Goal: Task Accomplishment & Management: Manage account settings

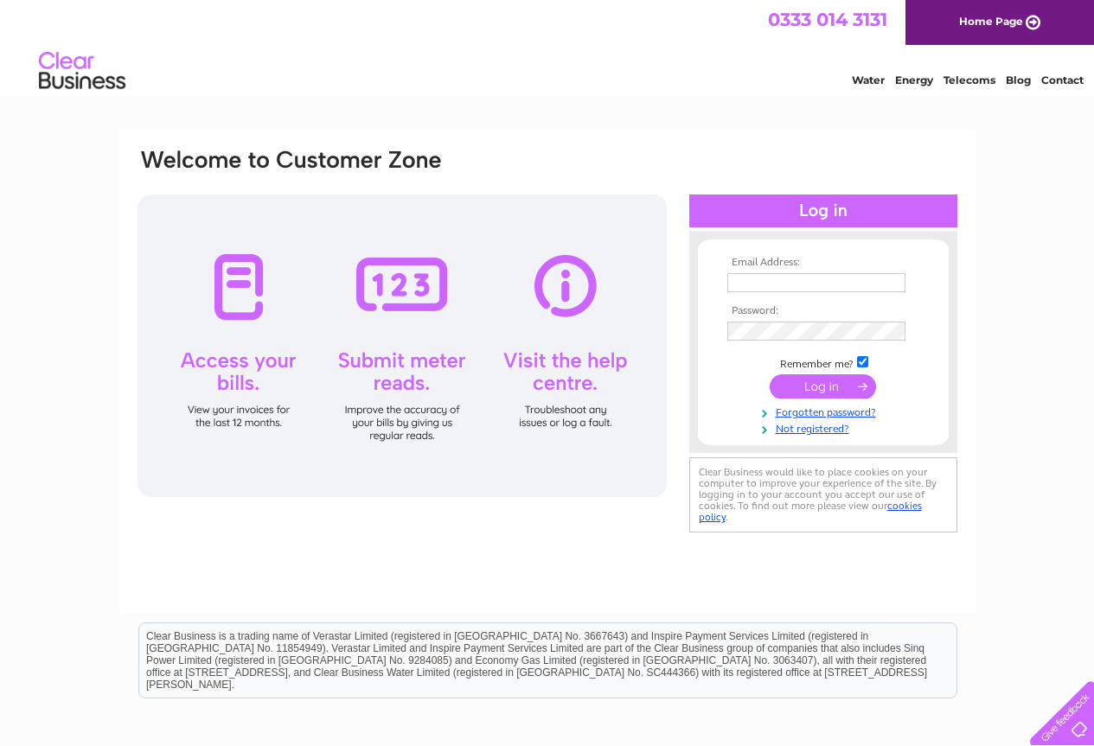
type input "[EMAIL_ADDRESS][DOMAIN_NAME]"
click at [227, 303] on div at bounding box center [401, 346] width 529 height 303
click at [221, 359] on div at bounding box center [401, 346] width 529 height 303
click at [817, 380] on input "submit" at bounding box center [822, 386] width 106 height 24
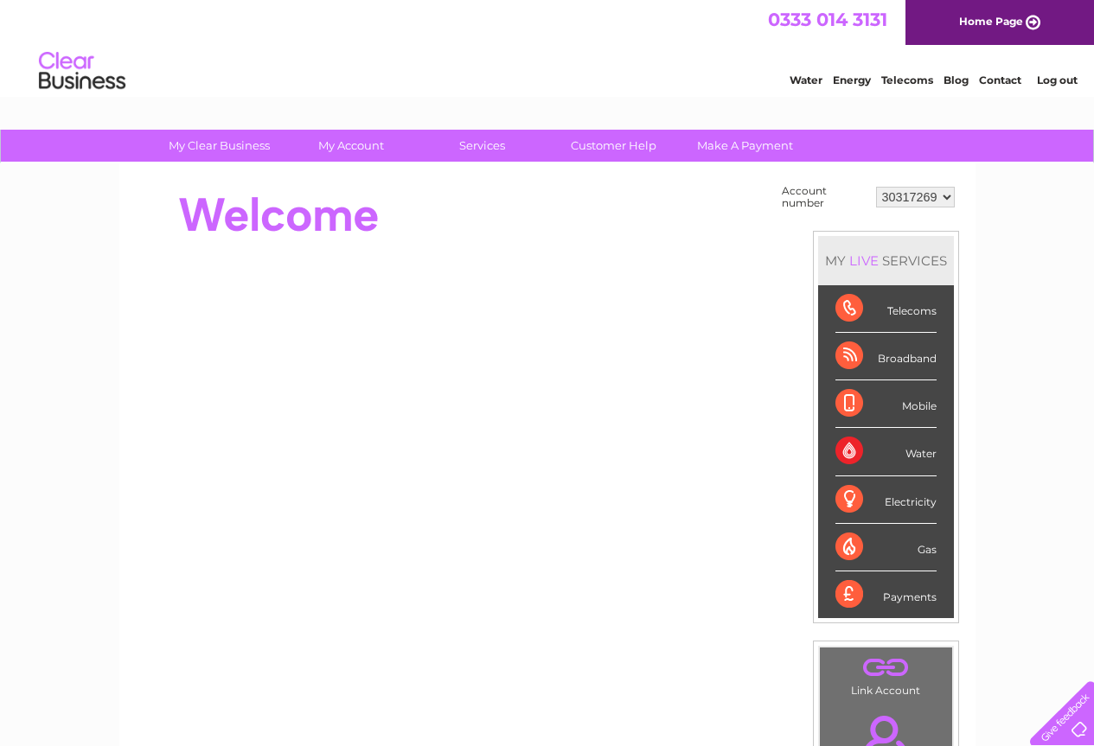
click at [943, 203] on select "30317269" at bounding box center [915, 197] width 79 height 21
click at [1010, 190] on div "My Clear Business Login Details My Details My Preferences Link Account My Accou…" at bounding box center [547, 617] width 1094 height 975
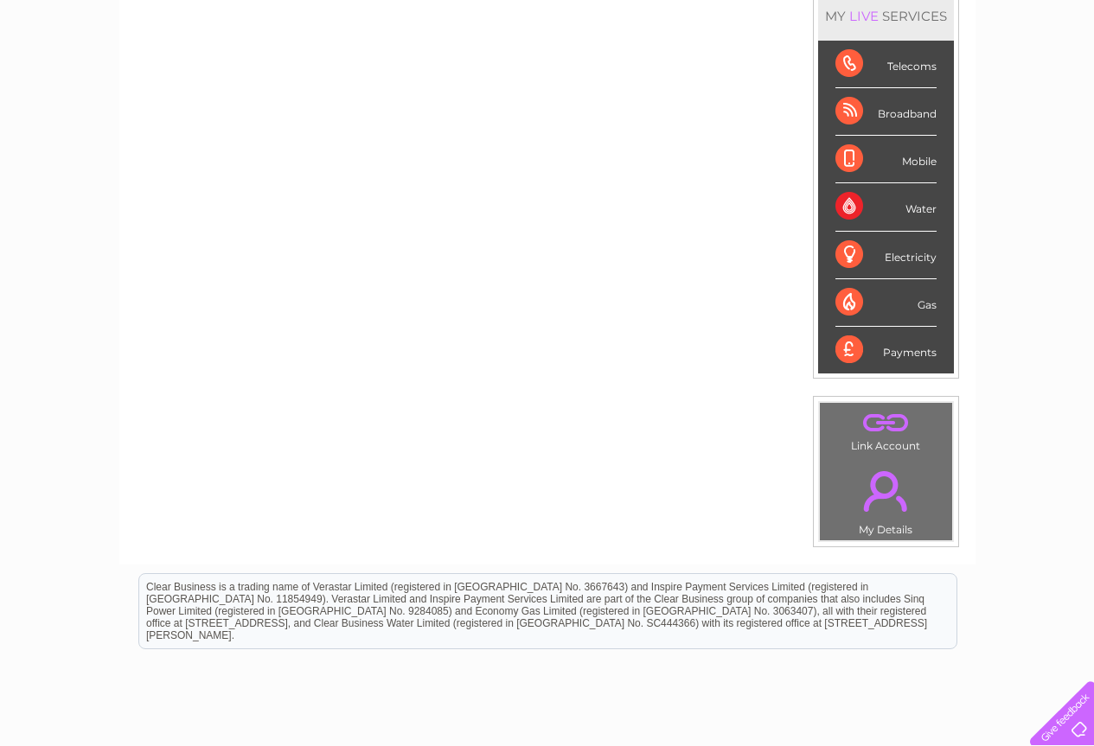
scroll to position [26, 0]
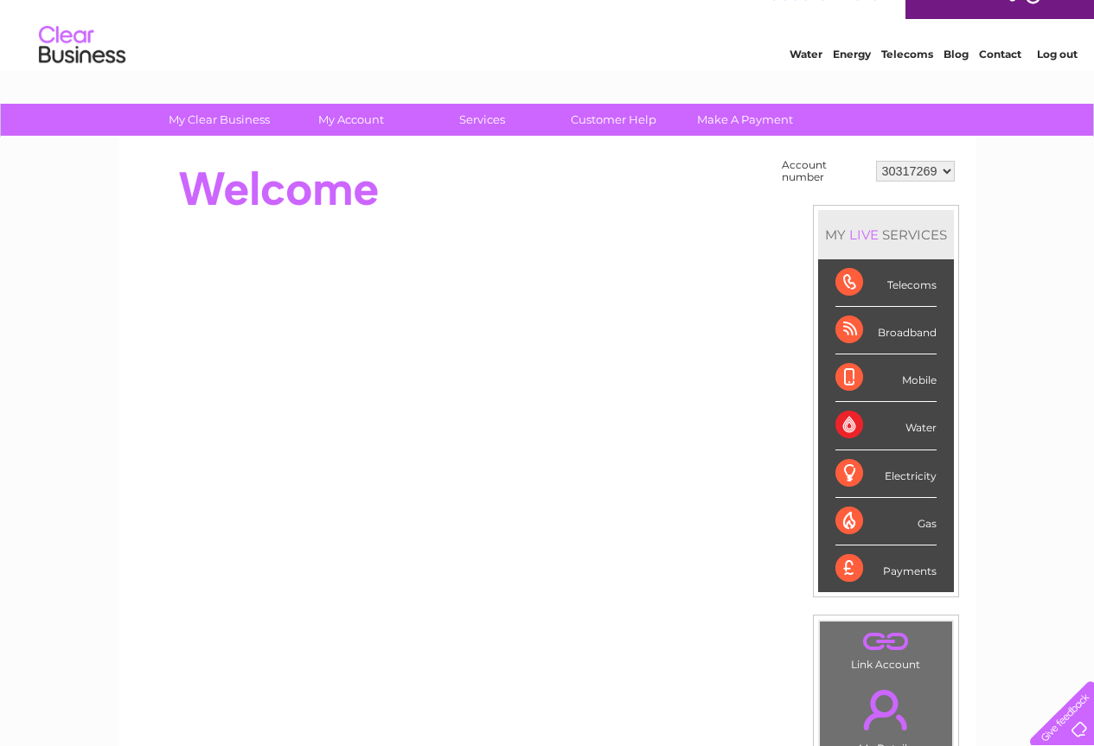
click at [891, 289] on div "Telecoms" at bounding box center [885, 283] width 101 height 48
click at [839, 423] on div "Water" at bounding box center [885, 426] width 101 height 48
click at [927, 433] on div "Water" at bounding box center [885, 426] width 101 height 48
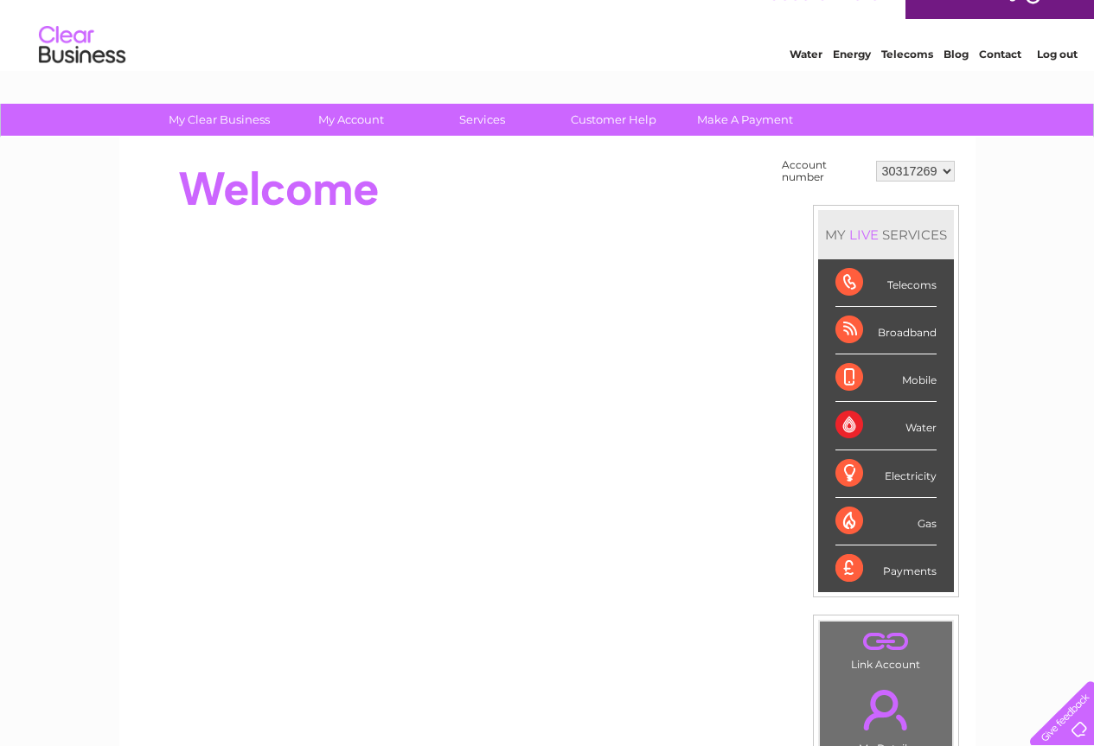
click at [927, 433] on div "Water" at bounding box center [885, 426] width 101 height 48
click at [855, 278] on div "Telecoms" at bounding box center [885, 283] width 101 height 48
click at [911, 281] on div "Telecoms" at bounding box center [885, 283] width 101 height 48
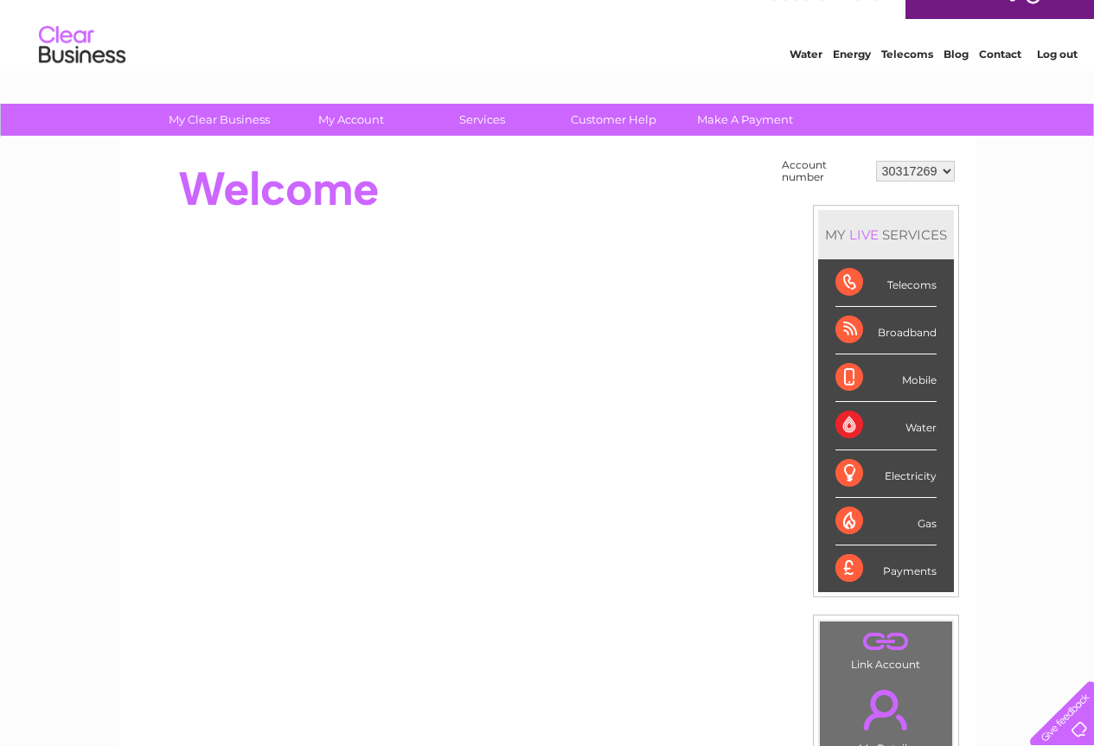
click at [911, 281] on div "Telecoms" at bounding box center [885, 283] width 101 height 48
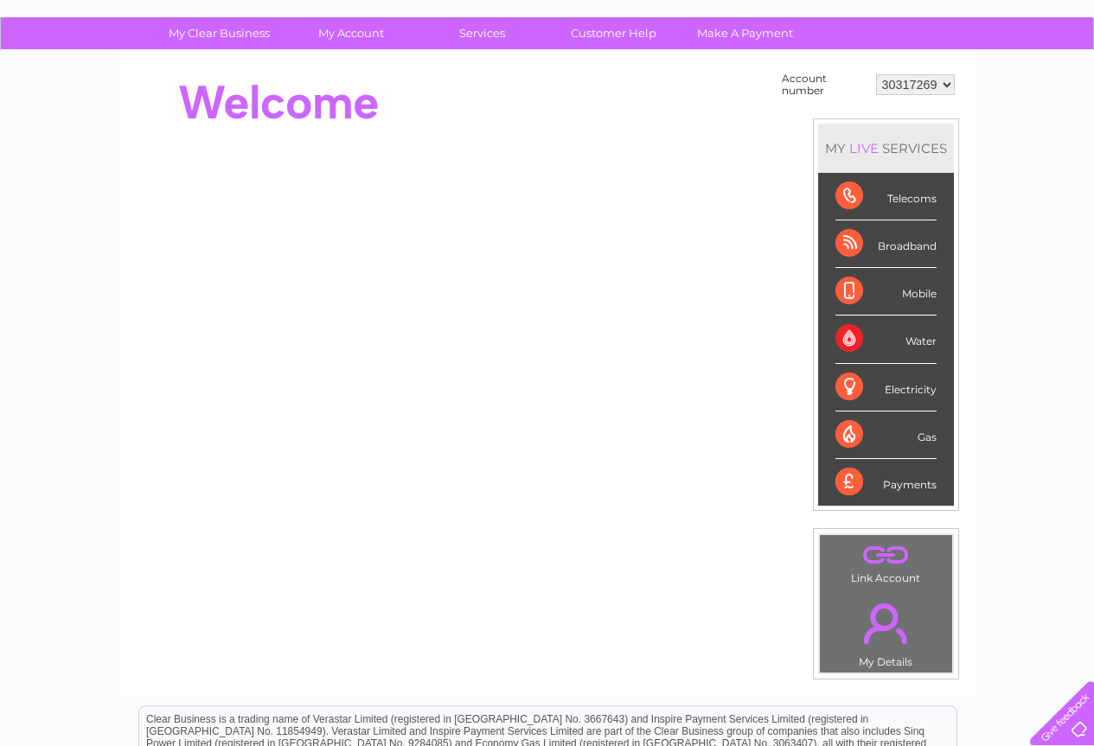
scroll to position [0, 0]
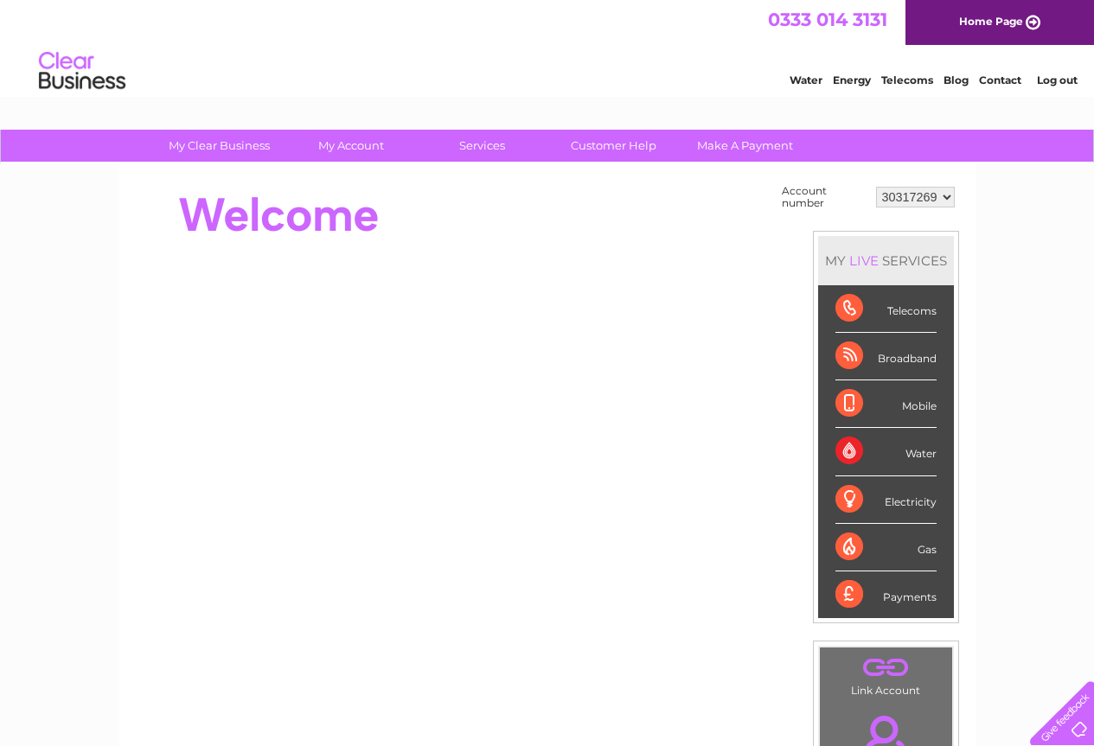
click at [849, 310] on div "Telecoms" at bounding box center [885, 309] width 101 height 48
drag, startPoint x: 848, startPoint y: 307, endPoint x: 756, endPoint y: 232, distance: 119.2
click at [756, 232] on div at bounding box center [450, 215] width 629 height 69
click at [924, 454] on div "Water" at bounding box center [885, 452] width 101 height 48
click at [848, 455] on div "Water" at bounding box center [885, 452] width 101 height 48
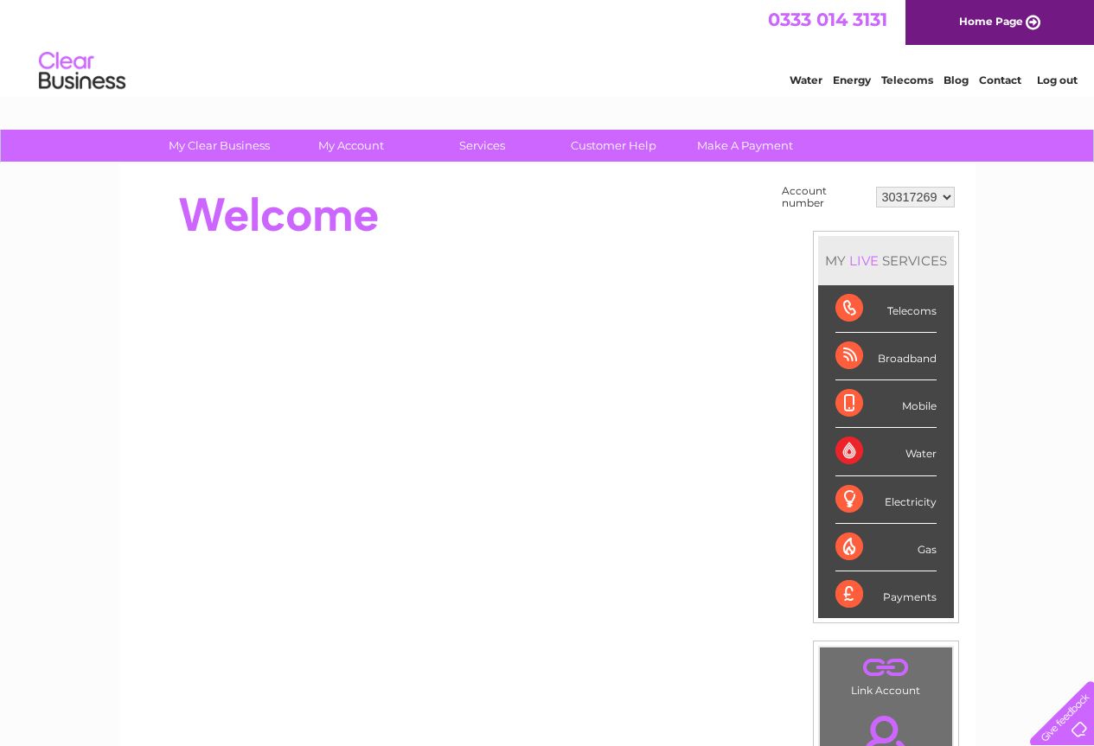
click at [848, 455] on div "Water" at bounding box center [885, 452] width 101 height 48
click at [991, 405] on div "My Clear Business Login Details My Details My Preferences Link Account My Accou…" at bounding box center [547, 617] width 1094 height 975
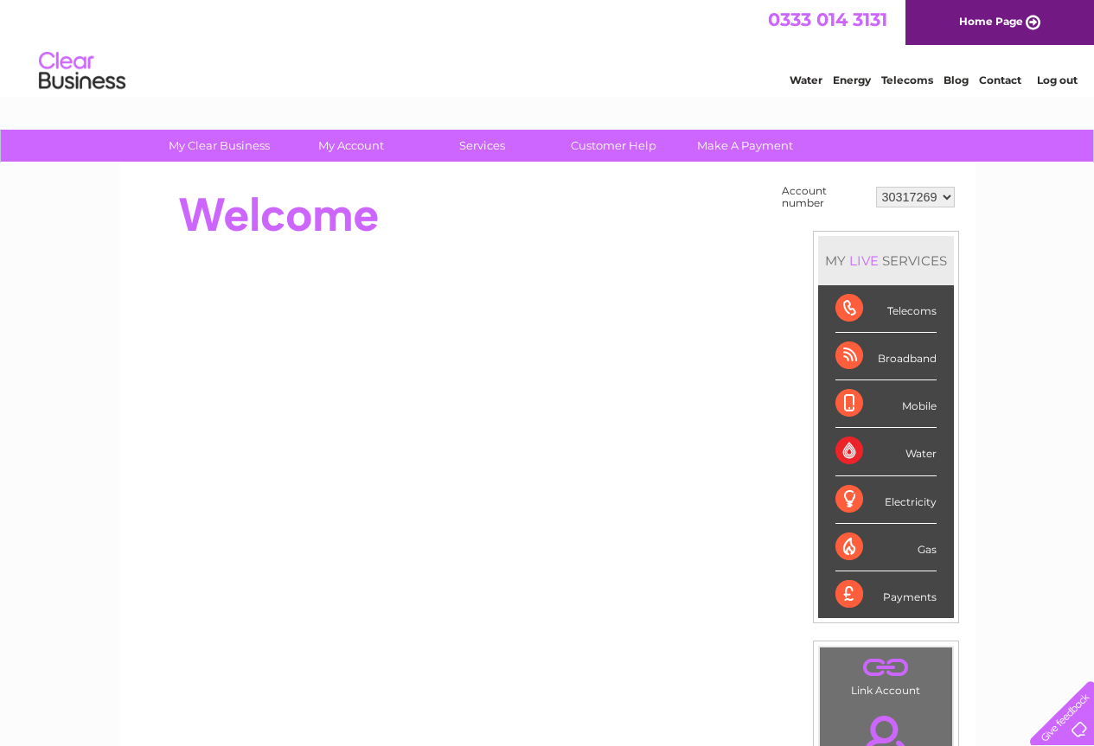
click at [851, 593] on div "Payments" at bounding box center [885, 594] width 101 height 47
click at [890, 599] on div "Payments" at bounding box center [885, 594] width 101 height 47
click at [889, 599] on div "Payments" at bounding box center [885, 594] width 101 height 47
click at [889, 597] on div "Payments" at bounding box center [885, 594] width 101 height 47
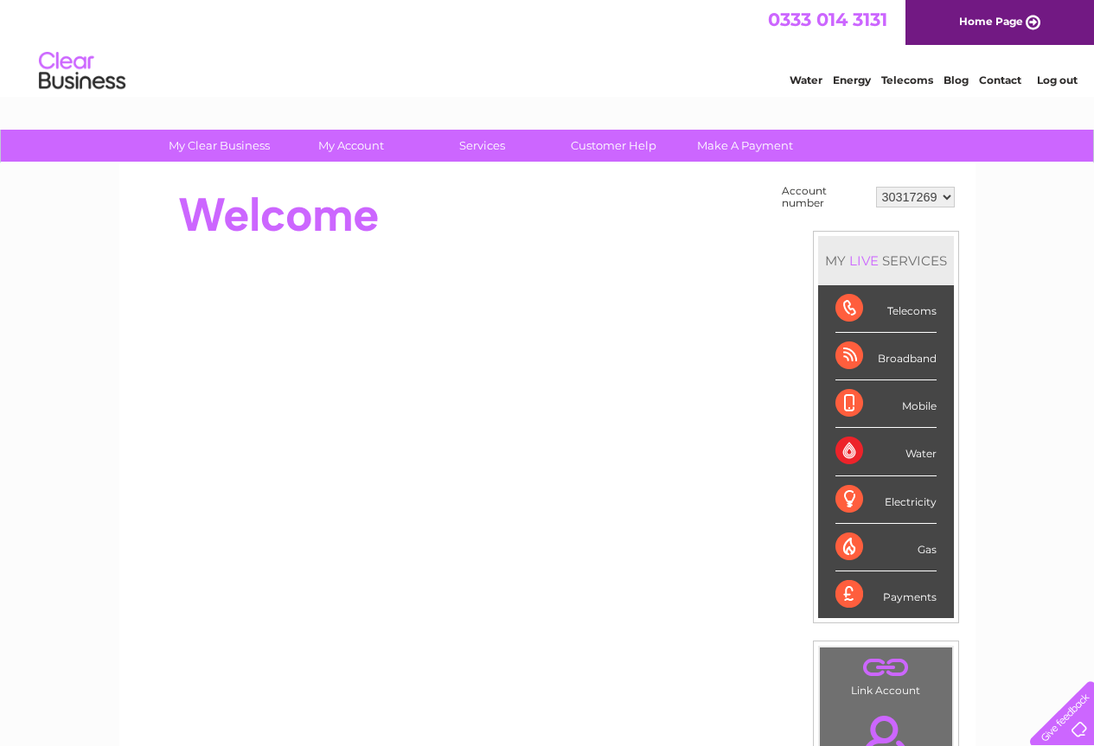
click at [890, 597] on div "Payments" at bounding box center [885, 594] width 101 height 47
click at [891, 596] on div "Payments" at bounding box center [885, 594] width 101 height 47
click at [1071, 728] on div at bounding box center [1058, 709] width 71 height 71
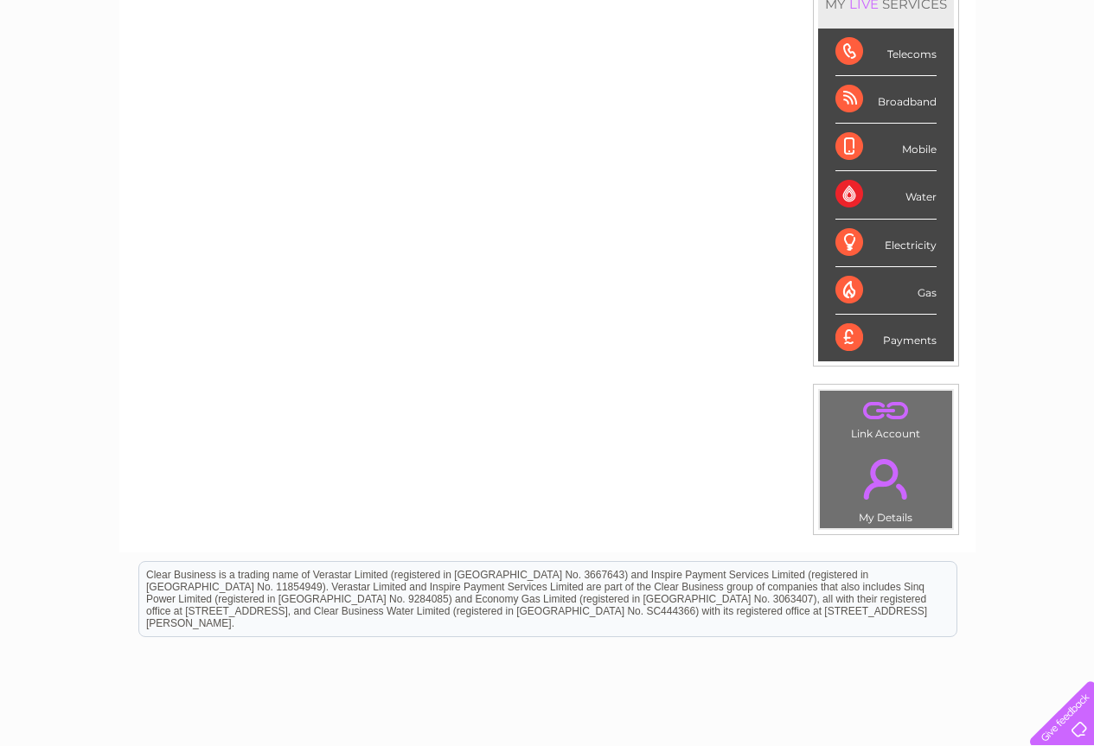
scroll to position [26, 0]
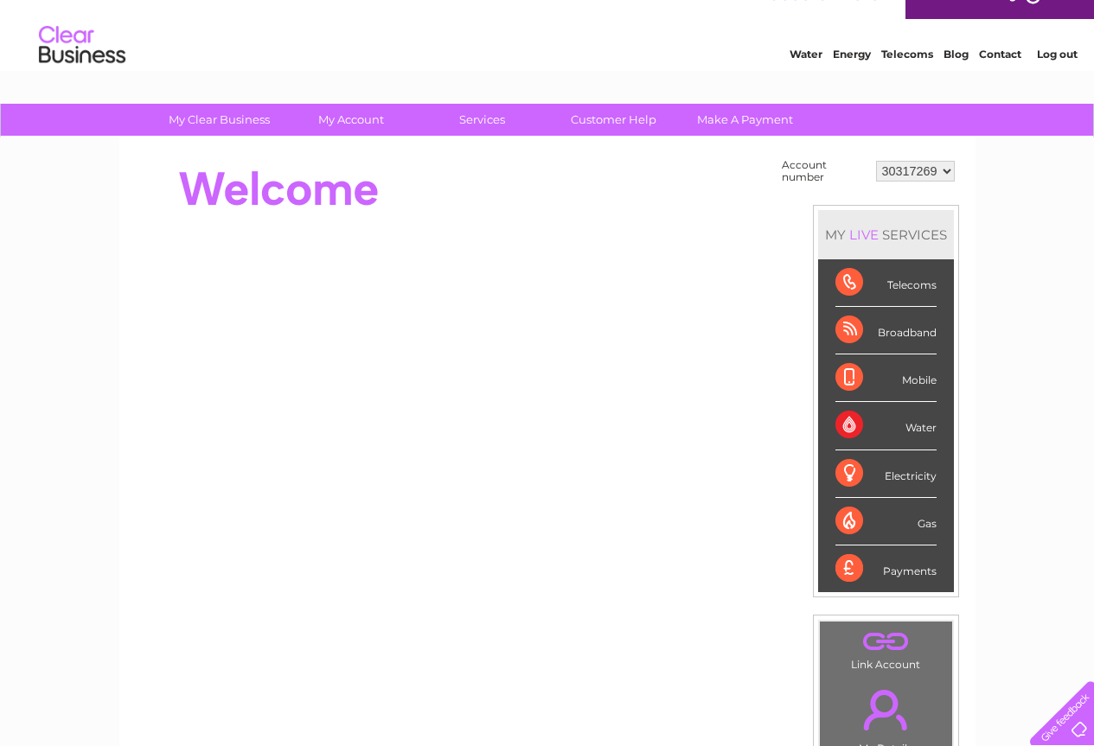
click at [916, 425] on div "Water" at bounding box center [885, 426] width 101 height 48
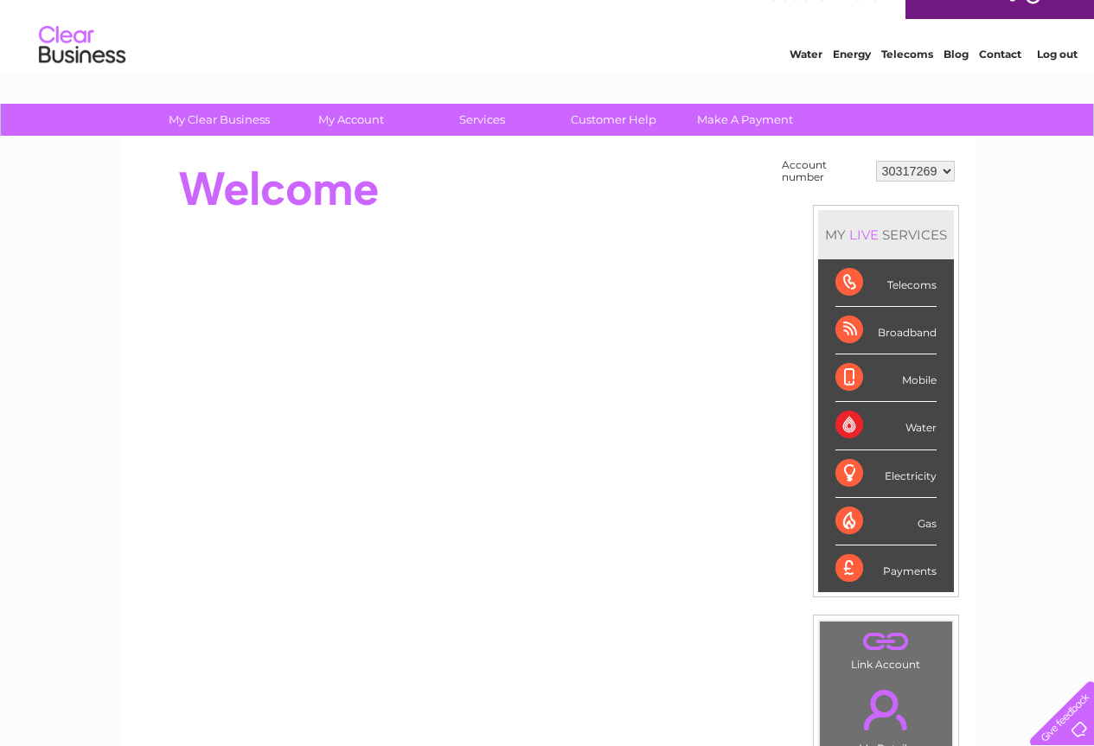
click at [990, 258] on div "My Clear Business Login Details My Details My Preferences Link Account My Accou…" at bounding box center [547, 591] width 1094 height 975
